Goal: Find contact information: Find contact information

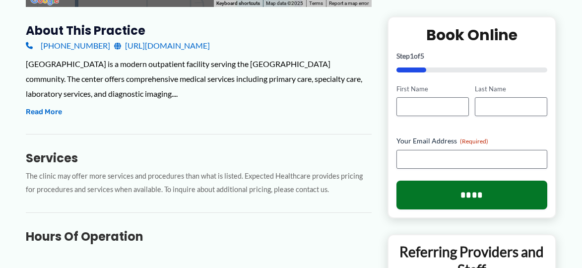
scroll to position [347, 0]
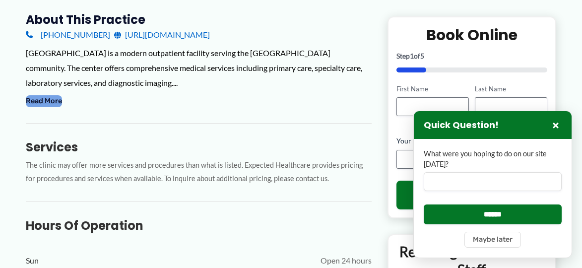
click at [45, 100] on button "Read More" at bounding box center [44, 101] width 36 height 12
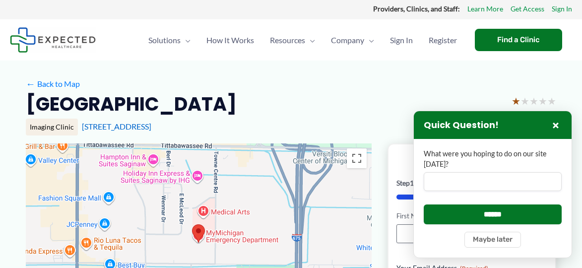
scroll to position [0, 0]
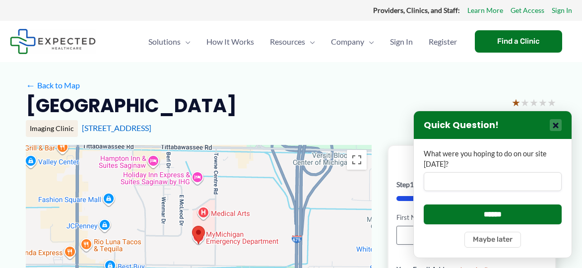
click at [556, 127] on button "×" at bounding box center [556, 125] width 12 height 12
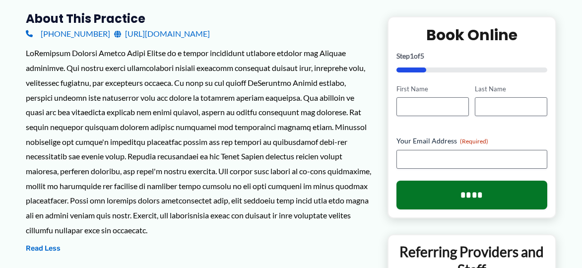
scroll to position [347, 0]
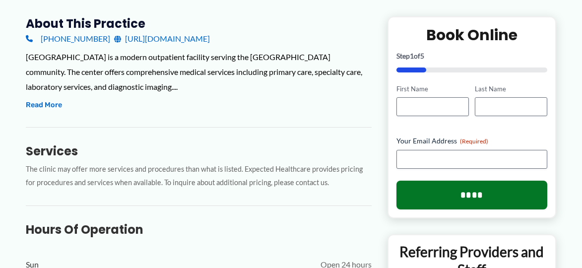
scroll to position [347, 0]
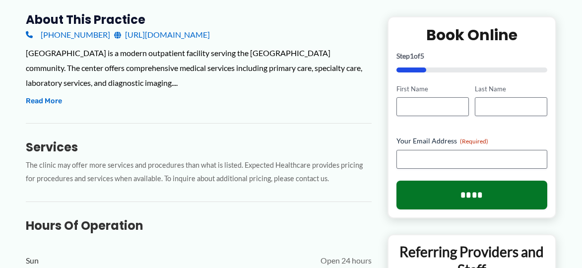
click at [204, 33] on link "[URL][DOMAIN_NAME]" at bounding box center [162, 34] width 96 height 15
